Goal: Obtain resource: Download file/media

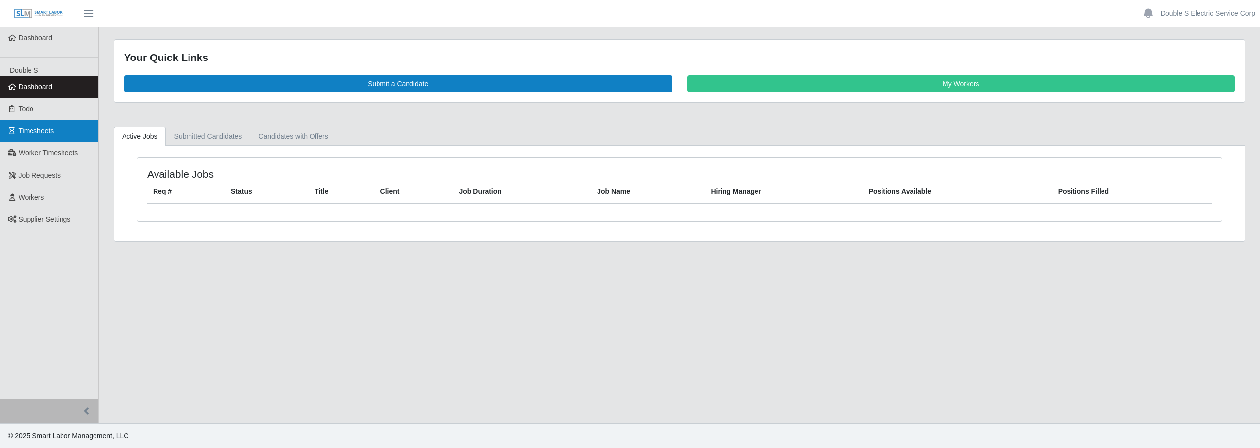
click at [62, 130] on link "Timesheets" at bounding box center [49, 131] width 98 height 22
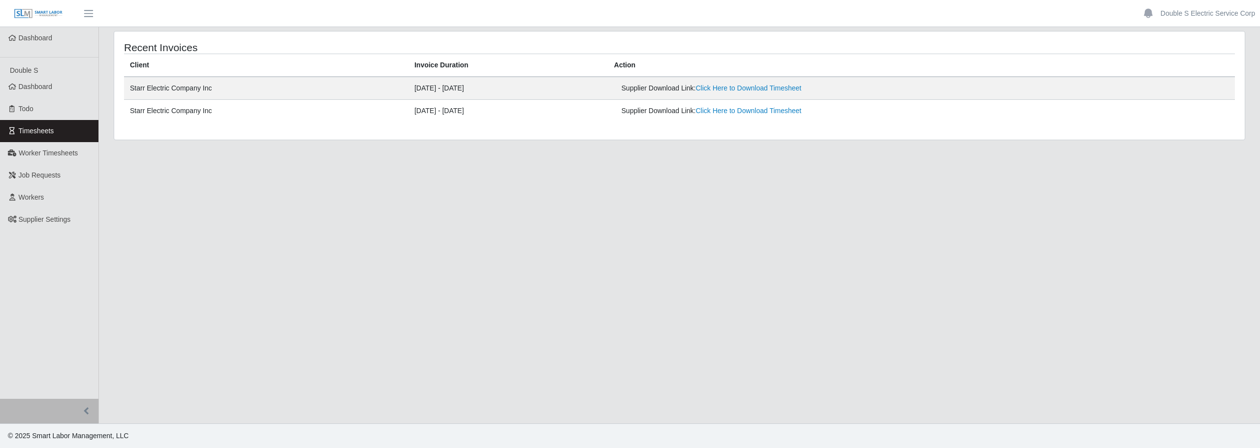
click at [84, 128] on link "Timesheets" at bounding box center [49, 131] width 98 height 22
click at [61, 108] on link "Todo" at bounding box center [49, 109] width 98 height 22
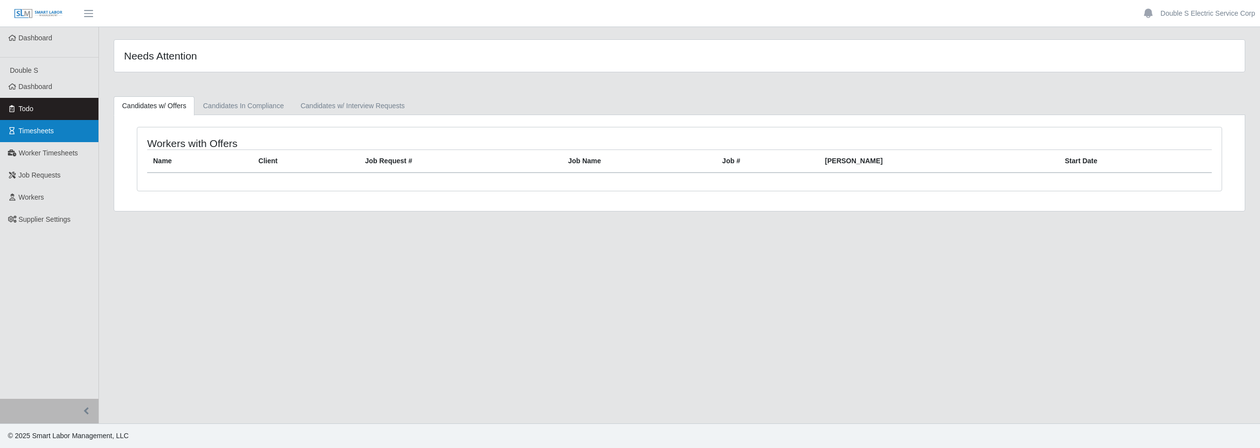
click at [71, 128] on link "Timesheets" at bounding box center [49, 131] width 98 height 22
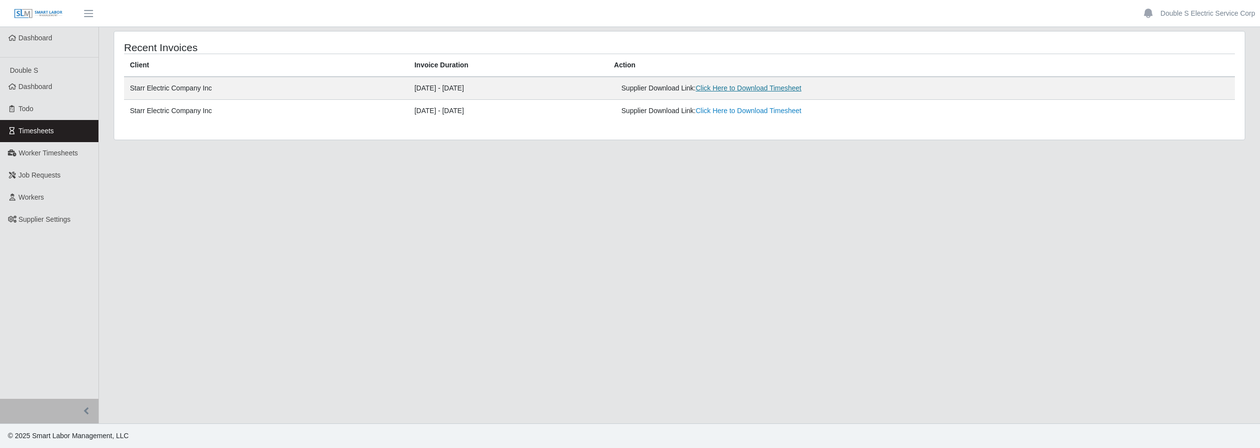
click at [797, 87] on link "Click Here to Download Timesheet" at bounding box center [749, 88] width 106 height 8
